Goal: Task Accomplishment & Management: Manage account settings

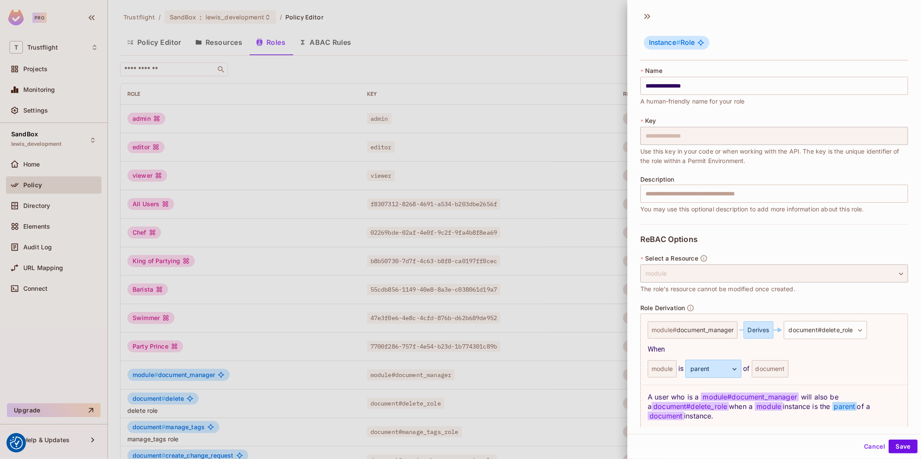
scroll to position [32, 0]
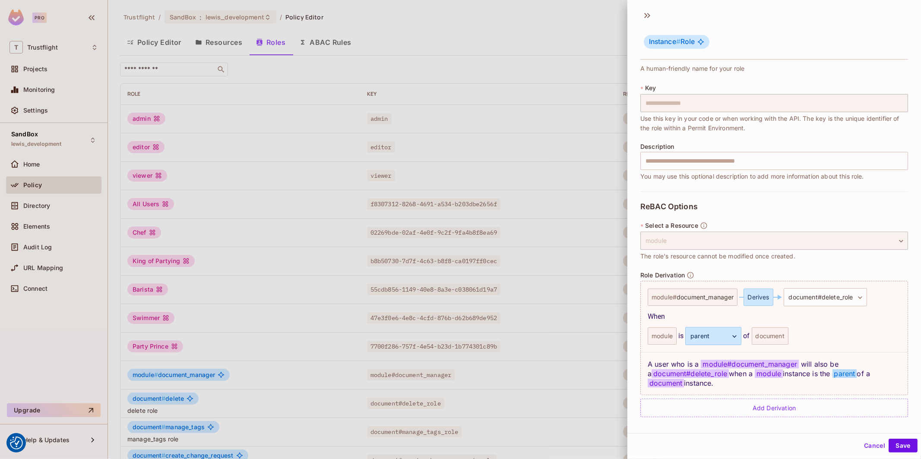
click at [252, 13] on div at bounding box center [460, 229] width 921 height 459
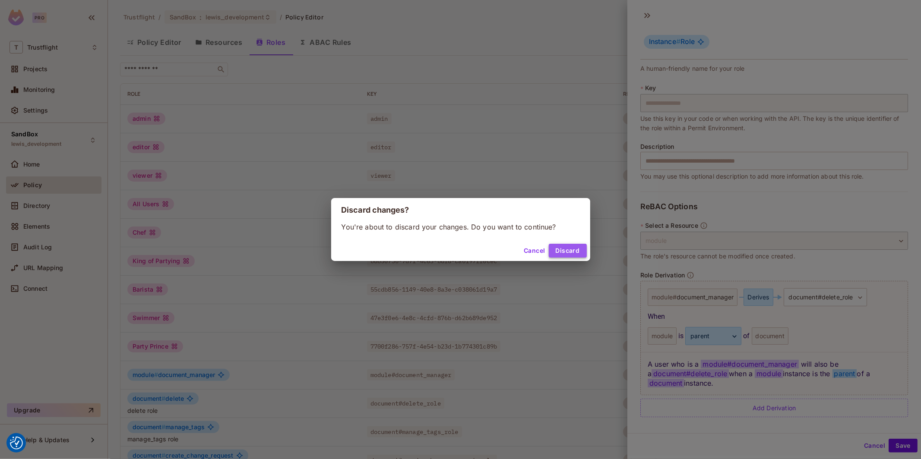
click at [566, 251] on button "Discard" at bounding box center [568, 251] width 38 height 14
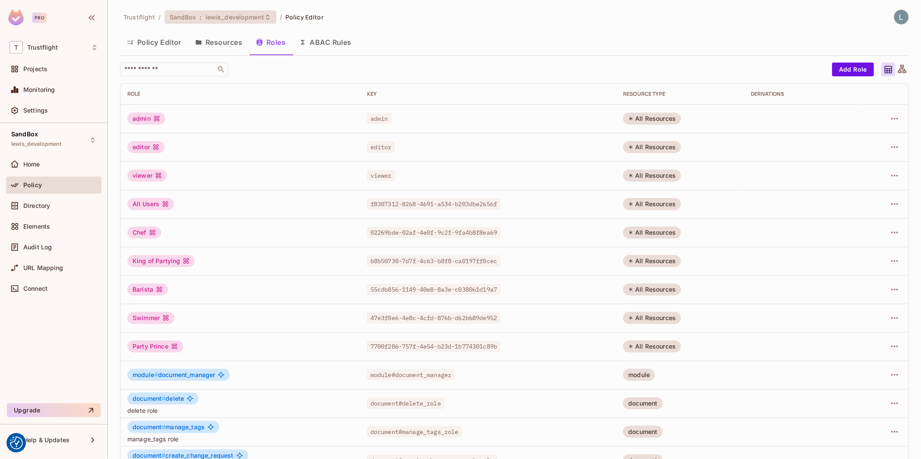
click at [254, 19] on span "lewis_development" at bounding box center [235, 17] width 59 height 8
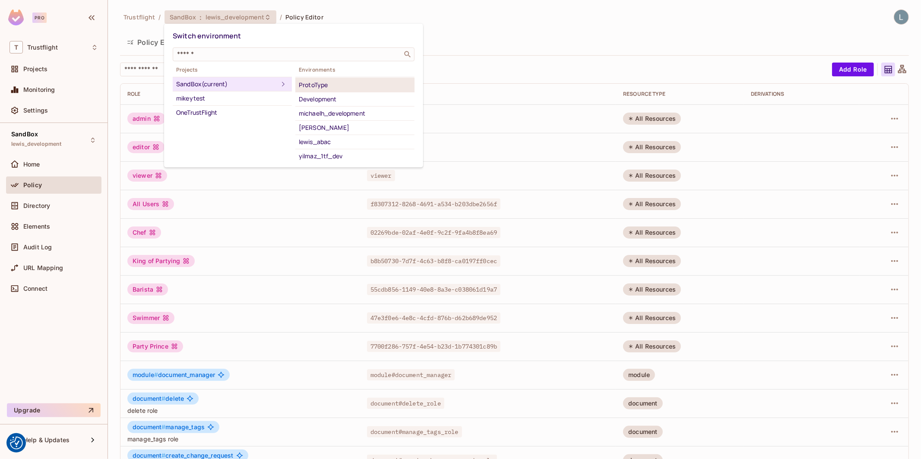
scroll to position [0, 0]
click at [202, 112] on div "OneTrustFlight" at bounding box center [232, 113] width 112 height 10
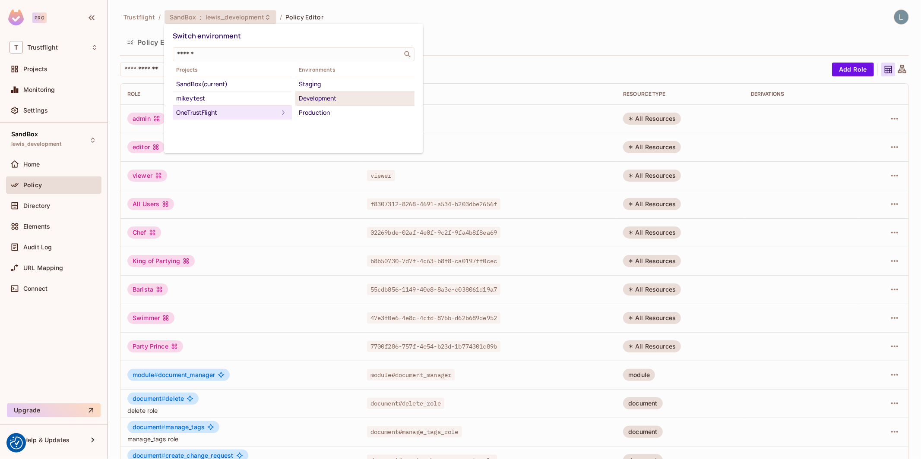
click at [331, 95] on div "Development" at bounding box center [355, 98] width 112 height 10
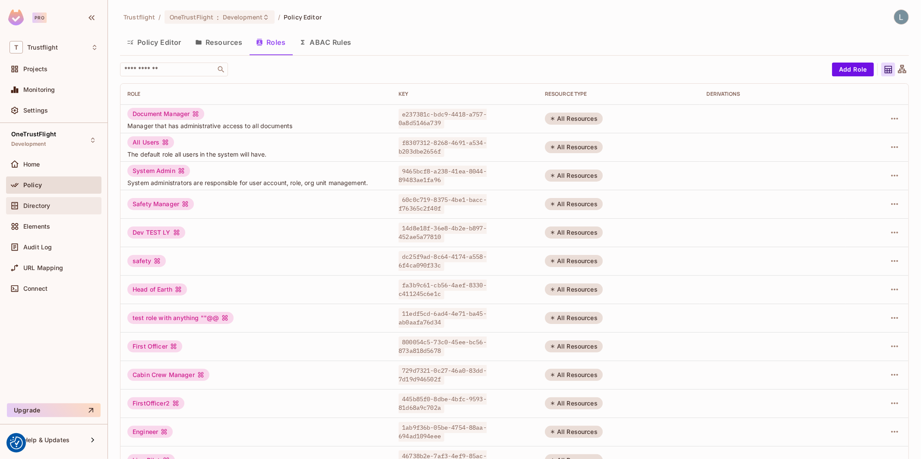
click at [49, 203] on span "Directory" at bounding box center [36, 205] width 27 height 7
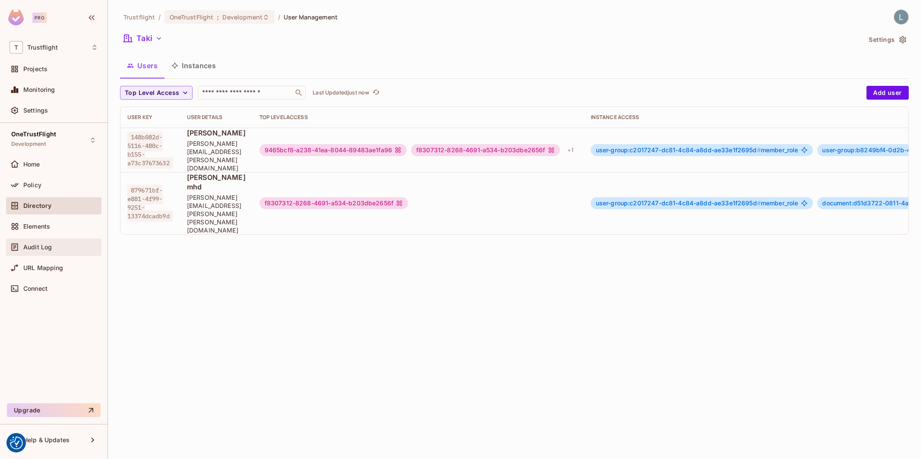
click at [52, 248] on div "Audit Log" at bounding box center [60, 247] width 75 height 7
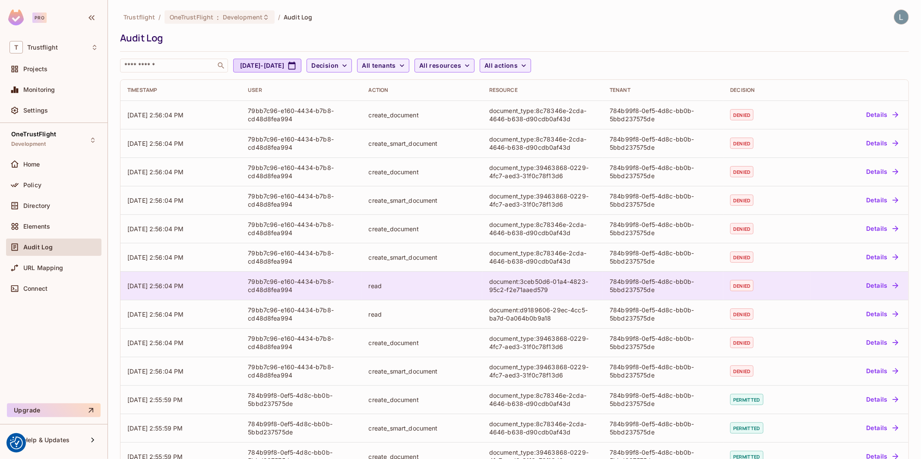
click at [873, 283] on button "Details" at bounding box center [882, 286] width 39 height 14
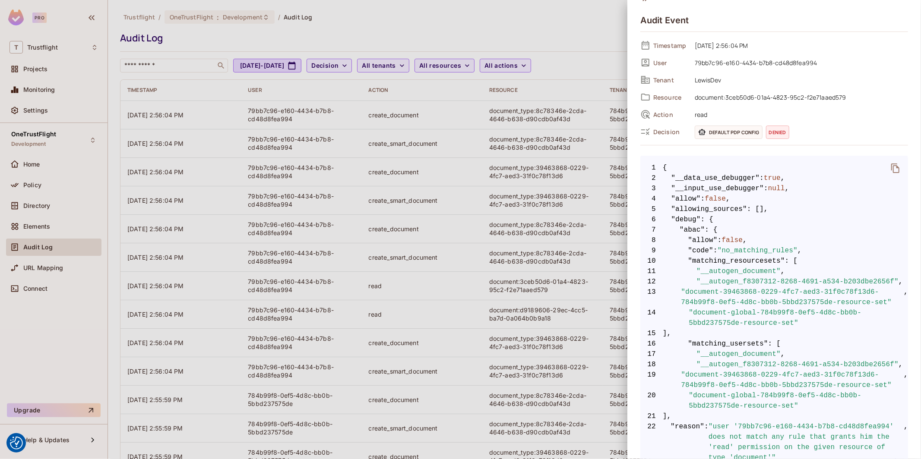
scroll to position [18, 0]
